Goal: Task Accomplishment & Management: Use online tool/utility

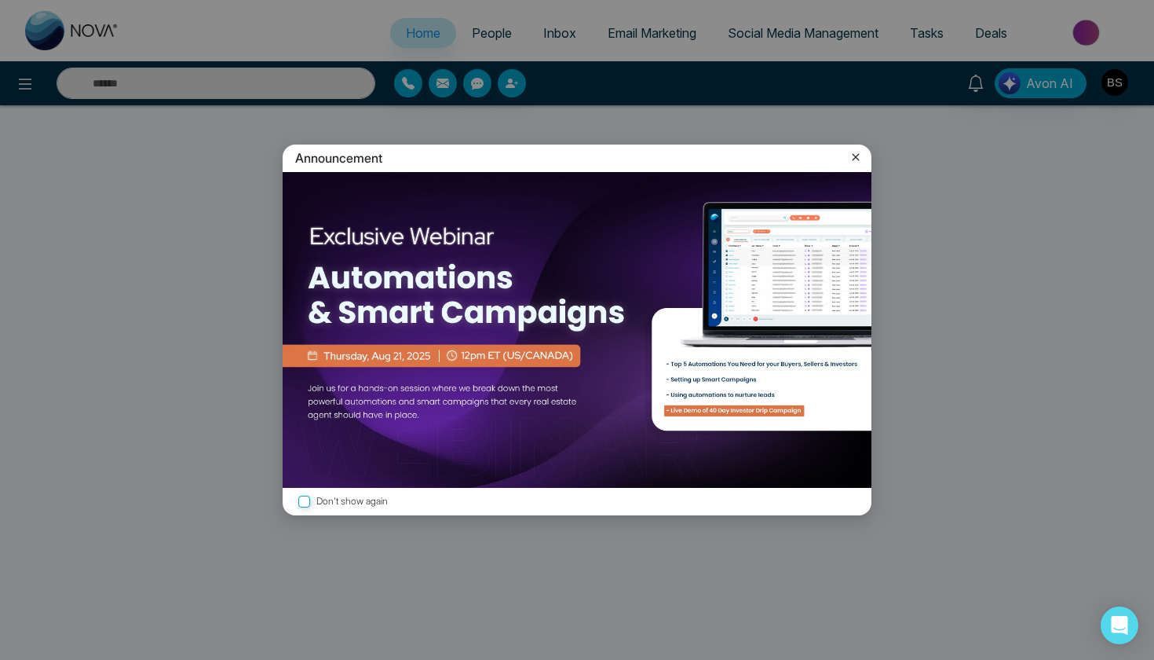
select select "*"
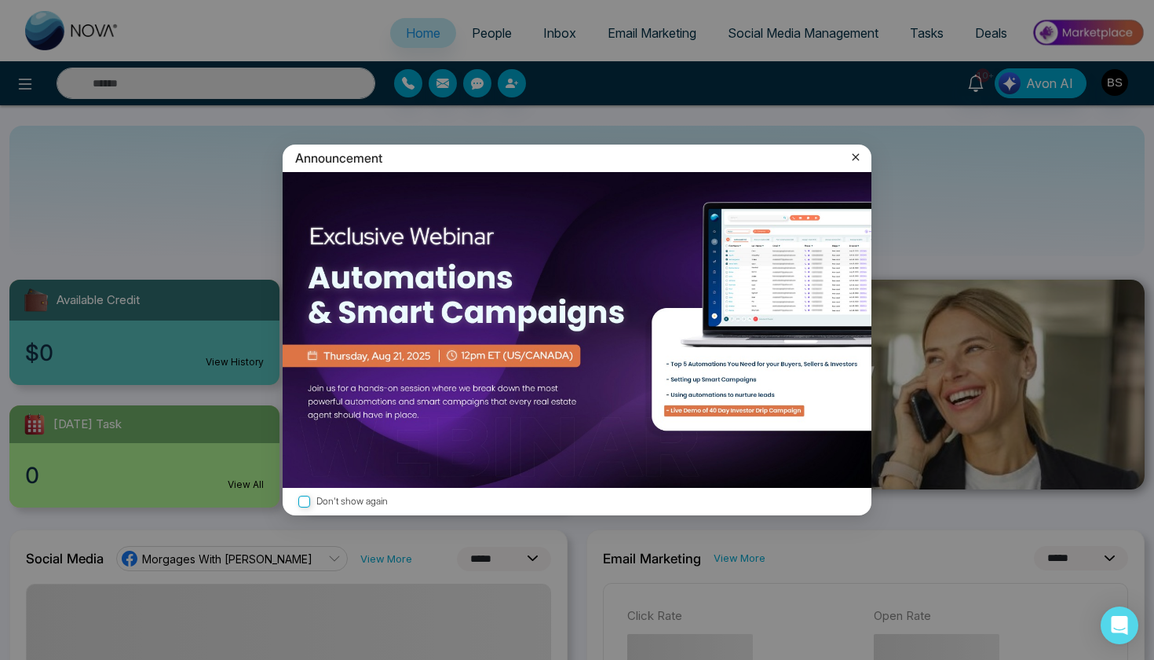
click at [856, 163] on icon at bounding box center [856, 157] width 16 height 16
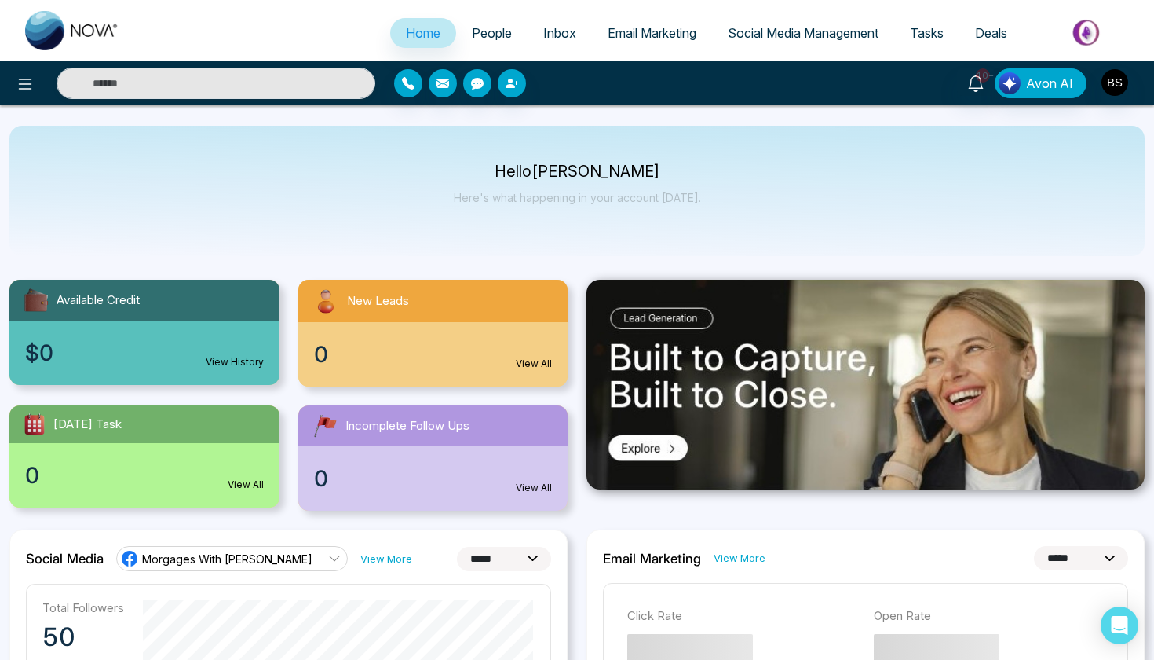
click at [631, 35] on span "Email Marketing" at bounding box center [652, 33] width 89 height 16
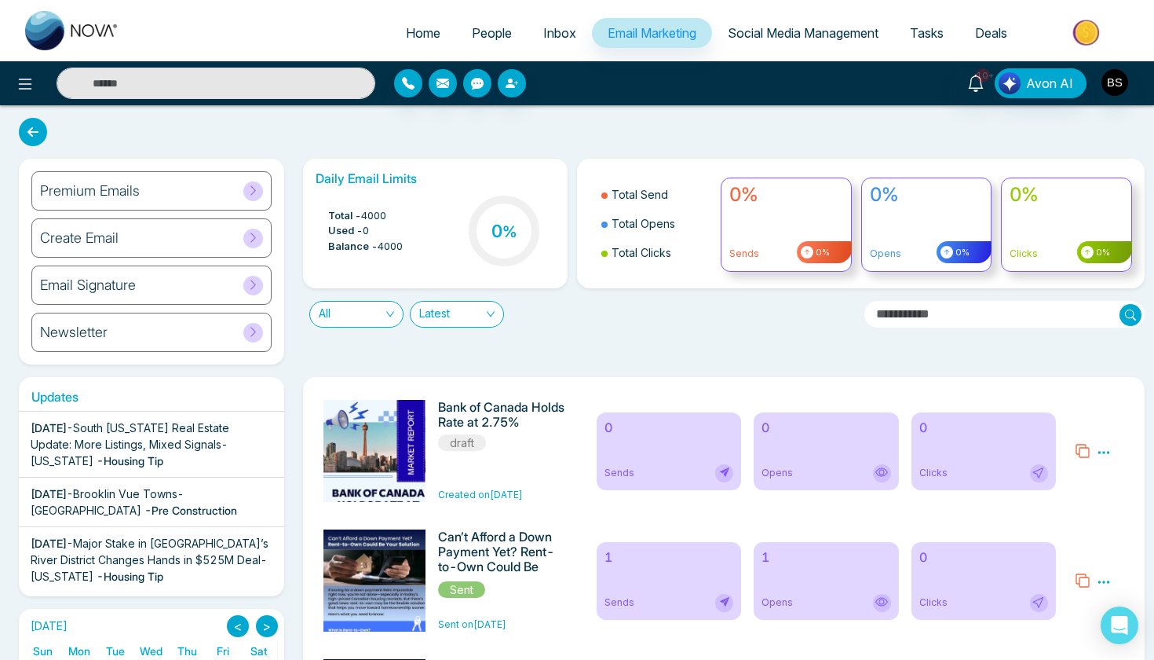
click at [179, 189] on div "Premium Emails" at bounding box center [151, 190] width 240 height 39
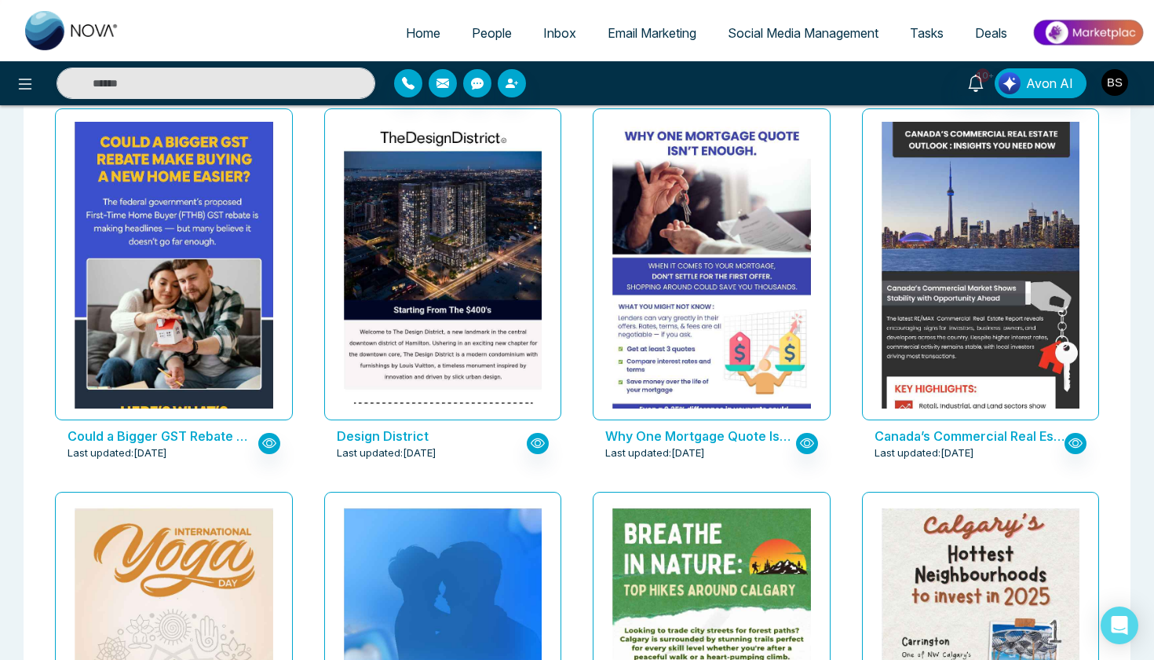
scroll to position [2782, 0]
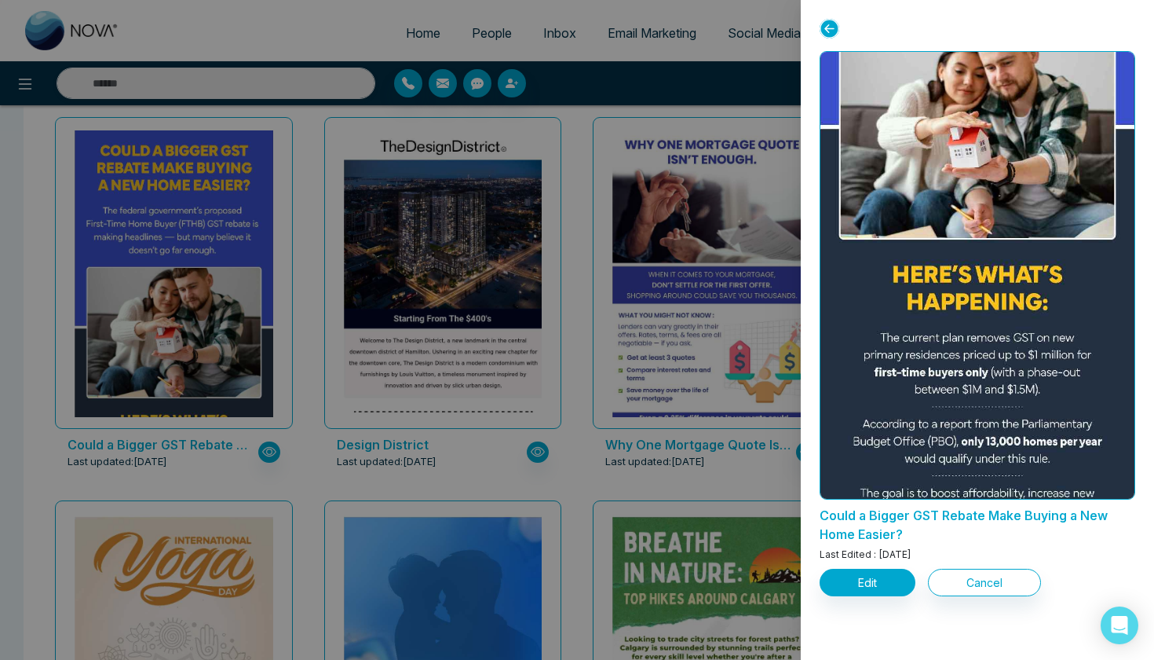
scroll to position [283, 0]
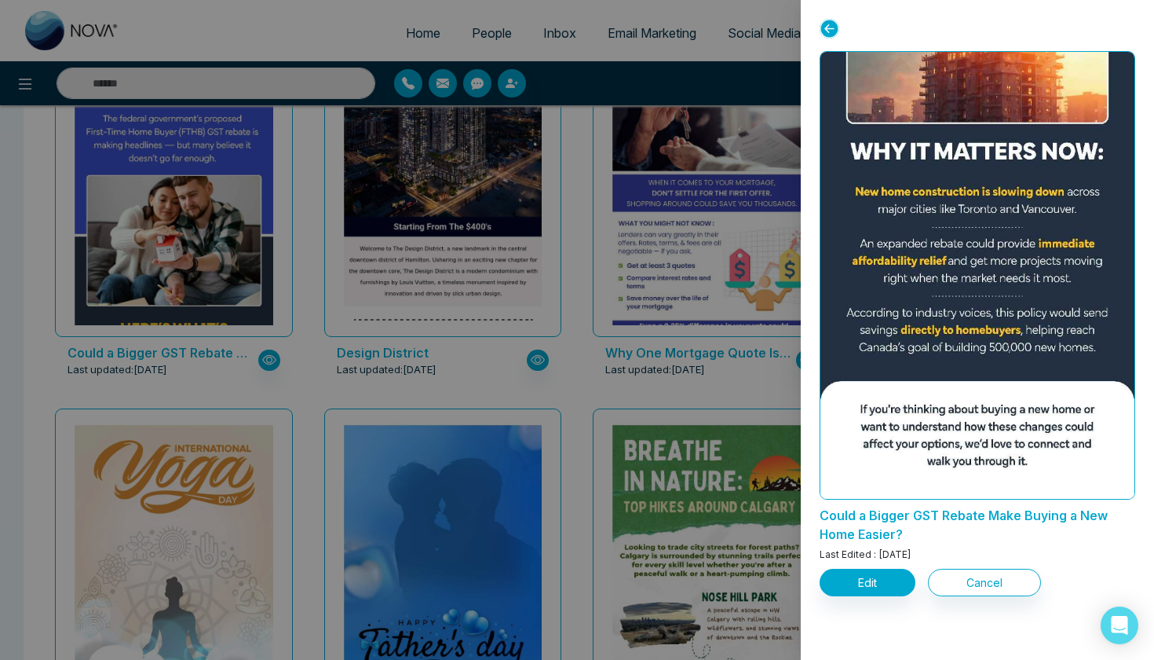
scroll to position [2904, 0]
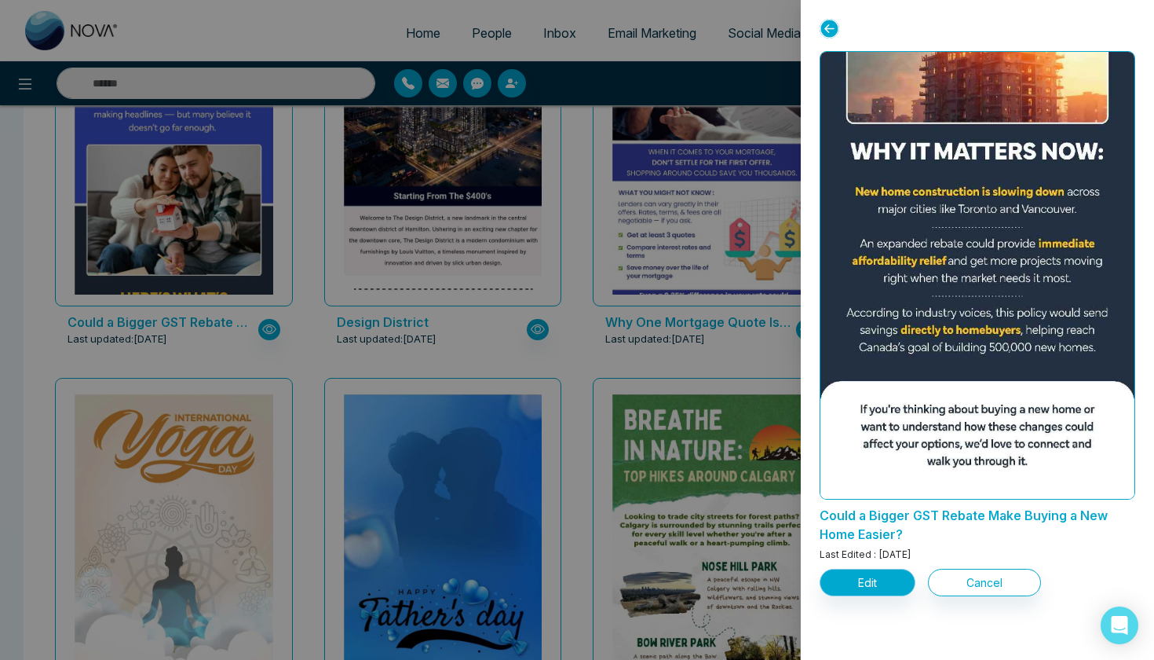
click at [862, 575] on button "Edit" at bounding box center [868, 581] width 96 height 27
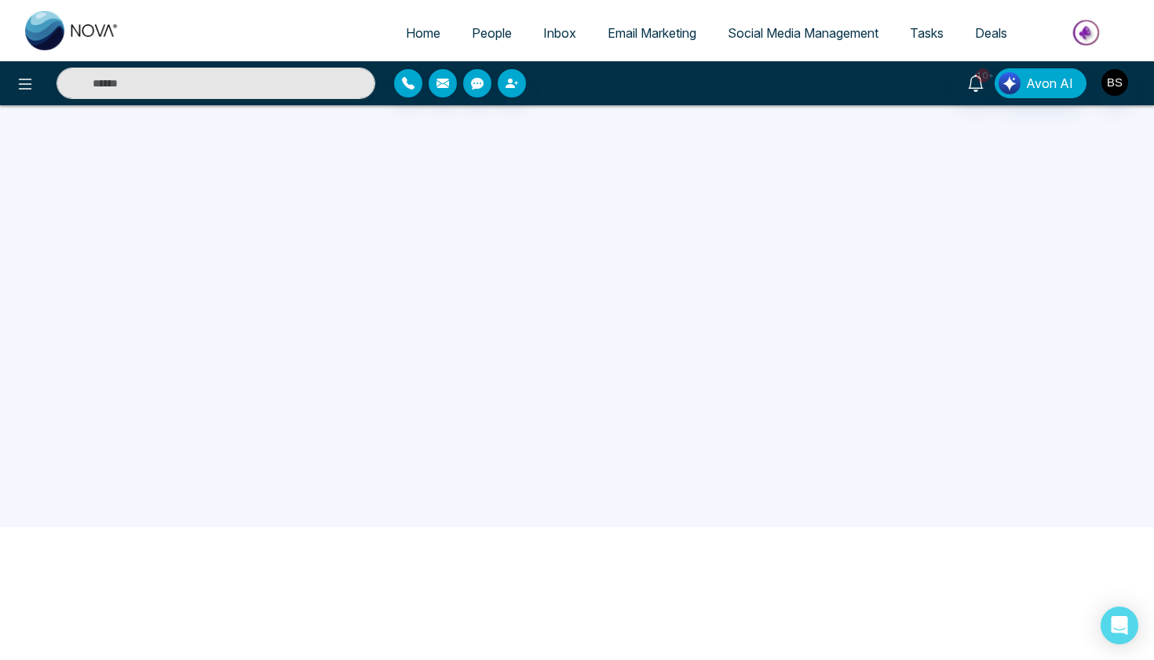
scroll to position [137, 0]
click at [750, 38] on span "Social Media Management" at bounding box center [803, 33] width 151 height 16
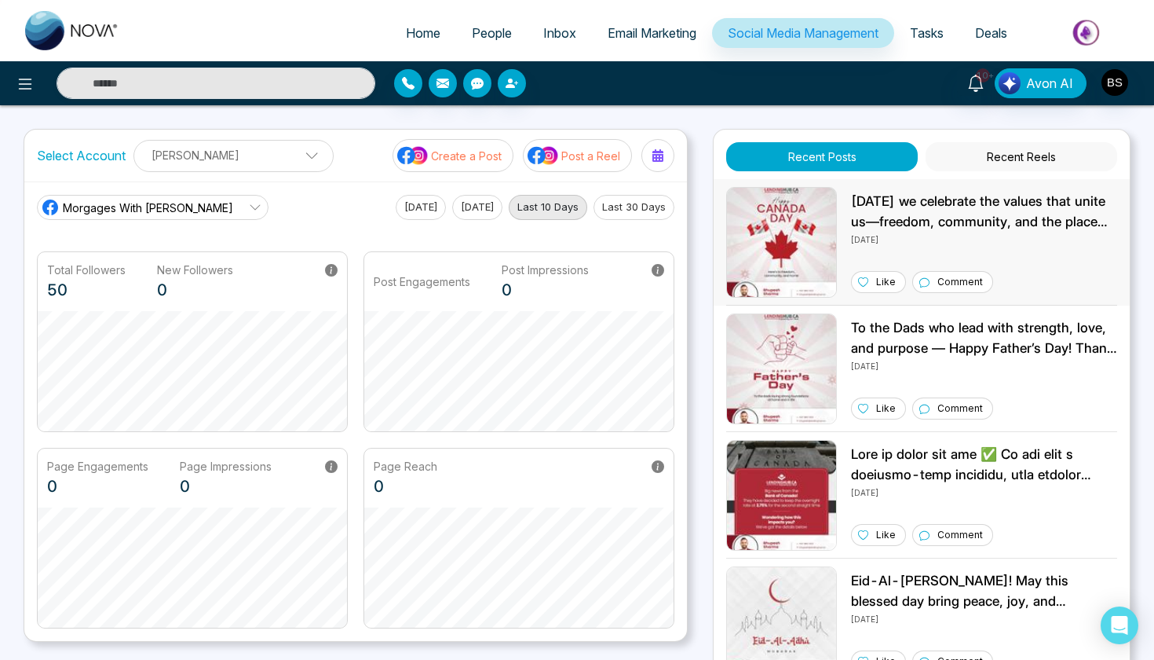
click at [822, 233] on img at bounding box center [781, 242] width 111 height 111
click at [827, 206] on img at bounding box center [781, 242] width 111 height 111
